Goal: Transaction & Acquisition: Obtain resource

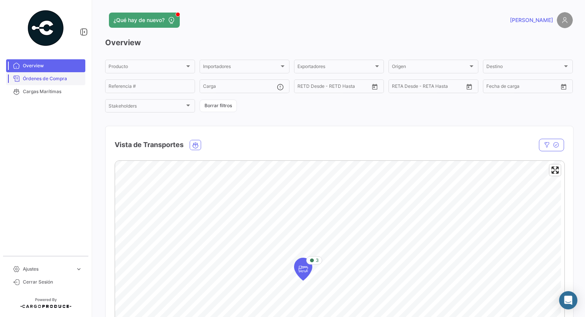
click at [40, 78] on span "Órdenes de Compra" at bounding box center [52, 78] width 59 height 7
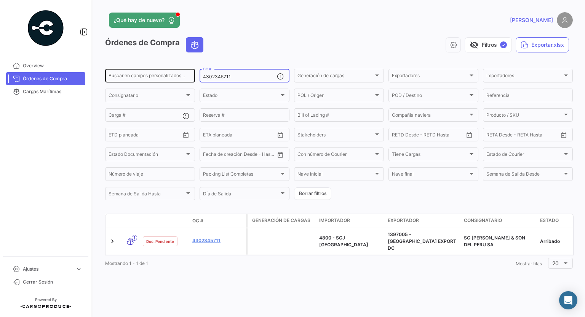
drag, startPoint x: 232, startPoint y: 76, endPoint x: 179, endPoint y: 74, distance: 52.5
click at [0, 0] on div "Buscar en campos personalizados... 4302345711 OC # Generación de cargas Generac…" at bounding box center [0, 0] width 0 height 0
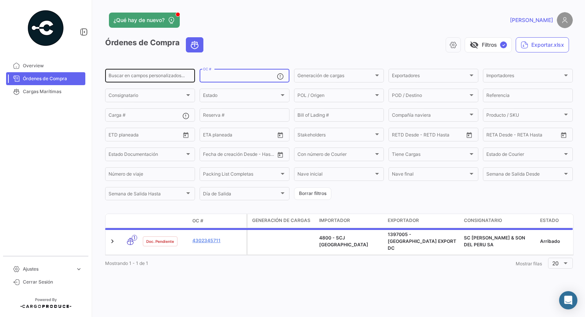
paste input "4302348035"
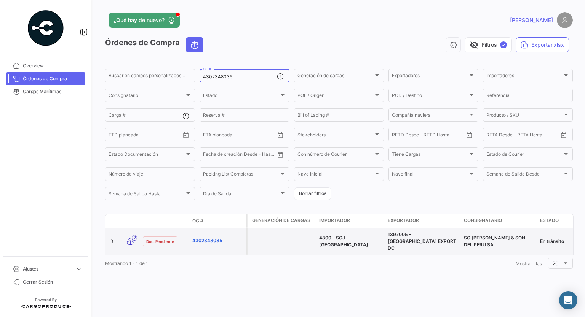
type input "4302348035"
click at [206, 237] on link "4302348035" at bounding box center [217, 240] width 51 height 7
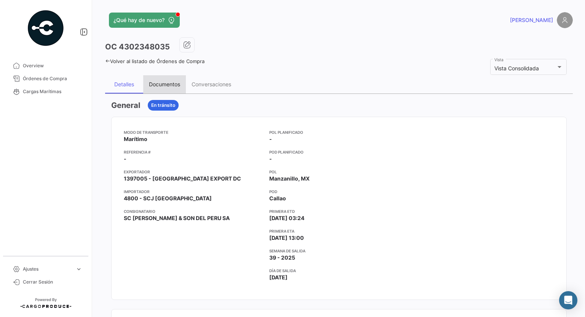
click at [161, 80] on div "Documentos" at bounding box center [164, 84] width 43 height 18
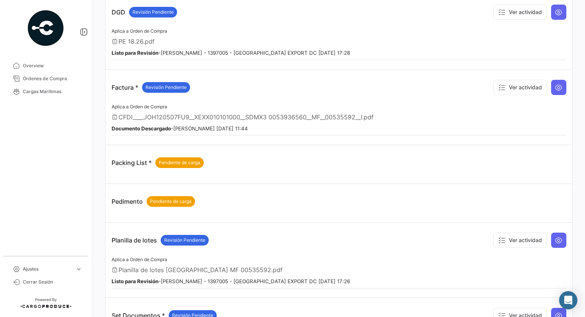
scroll to position [266, 0]
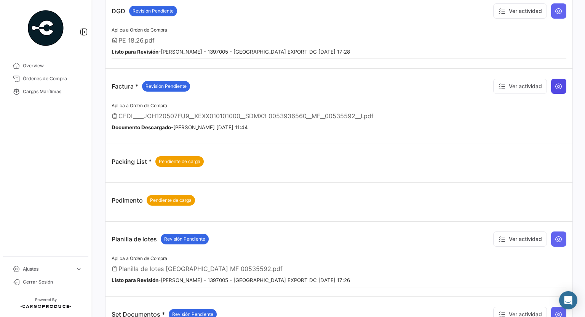
click at [558, 83] on icon at bounding box center [559, 87] width 8 height 8
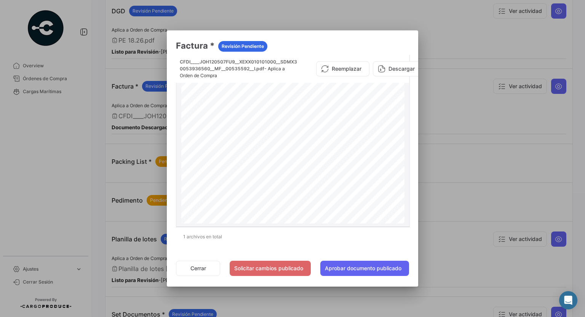
click at [395, 69] on button "Descargar" at bounding box center [398, 68] width 50 height 15
click at [201, 269] on button "Cerrar" at bounding box center [198, 268] width 44 height 15
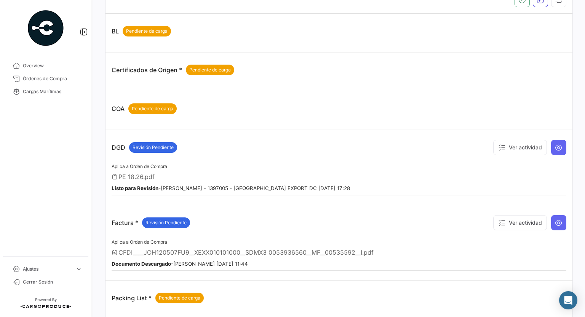
scroll to position [16, 0]
